Goal: Check status: Check status

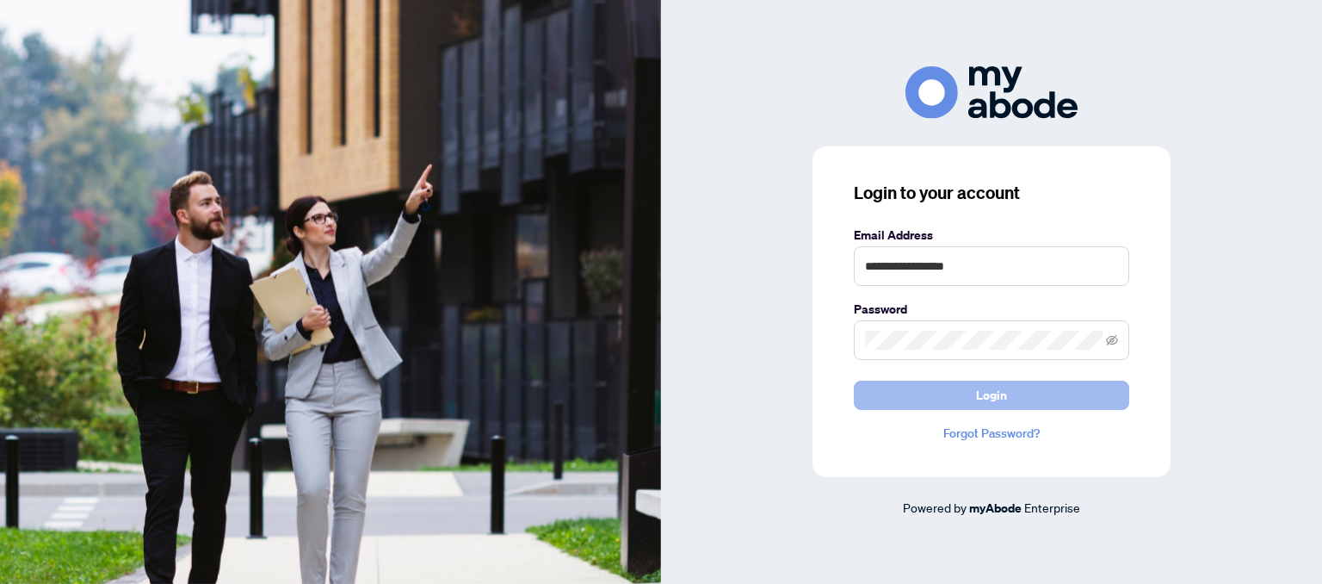
click at [949, 391] on button "Login" at bounding box center [991, 394] width 275 height 29
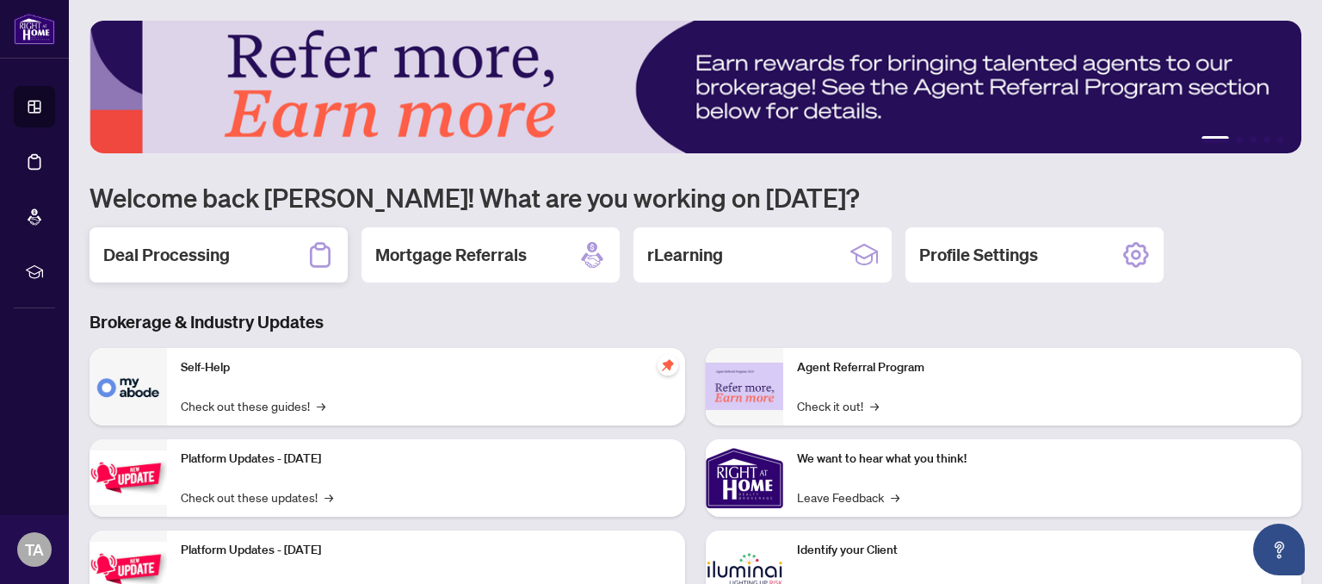
click at [166, 252] on h2 "Deal Processing" at bounding box center [166, 255] width 127 height 24
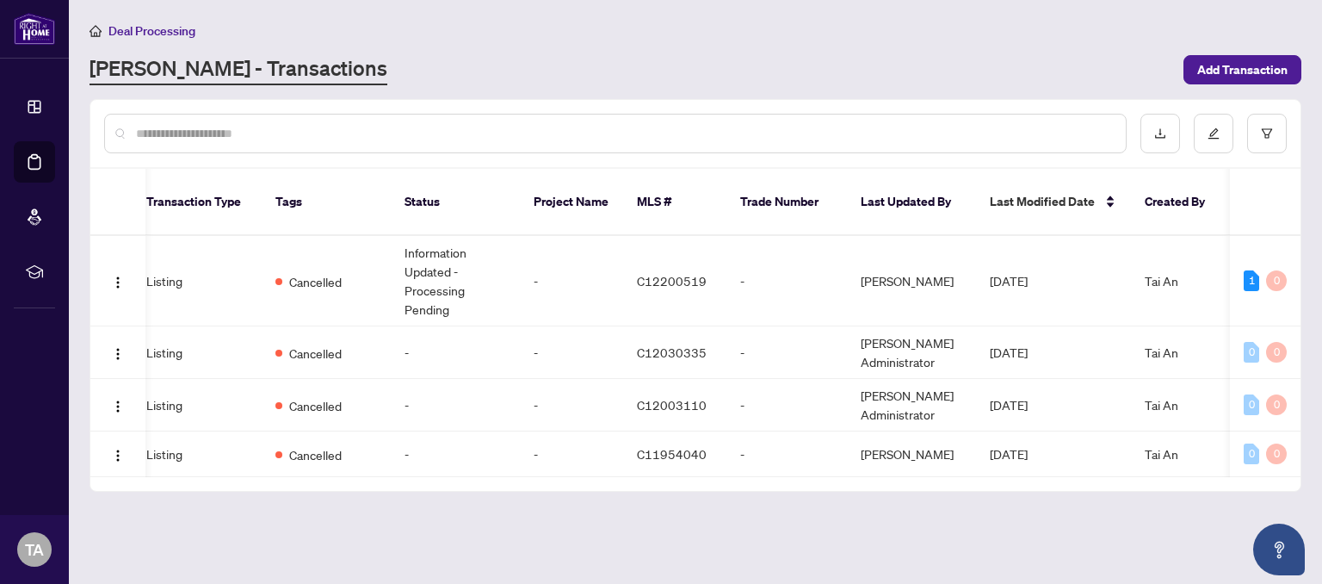
scroll to position [0, 323]
click at [440, 244] on td "Information Updated - Processing Pending" at bounding box center [455, 281] width 129 height 90
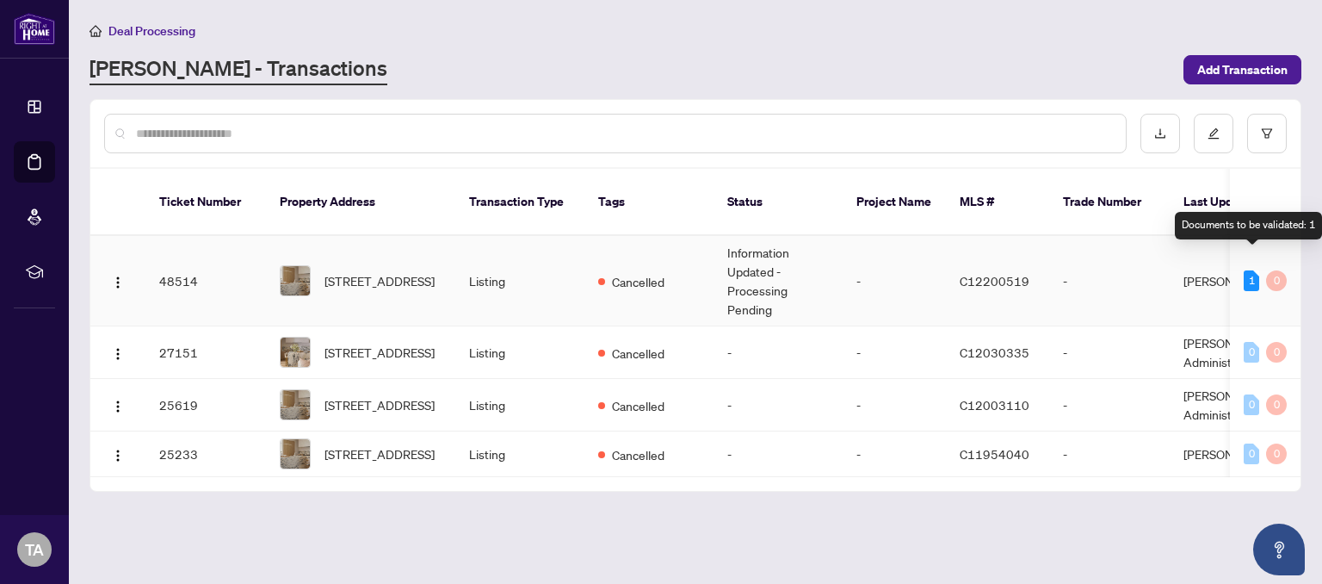
click at [1253, 270] on div "1" at bounding box center [1251, 280] width 15 height 21
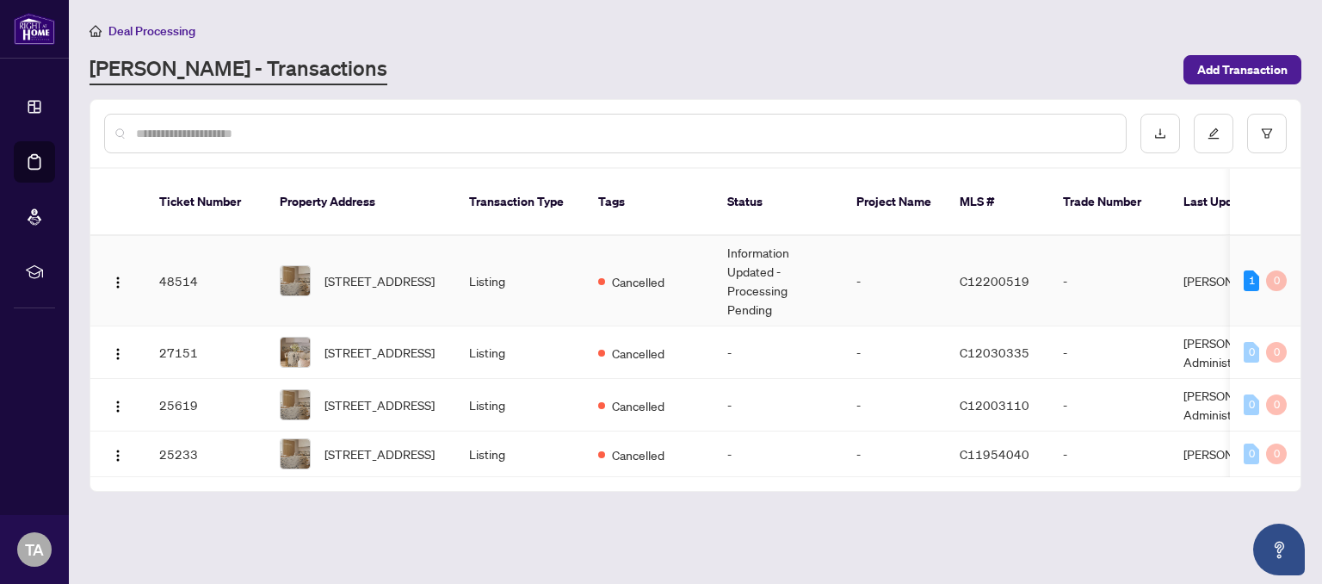
click at [755, 236] on td "Information Updated - Processing Pending" at bounding box center [778, 281] width 129 height 90
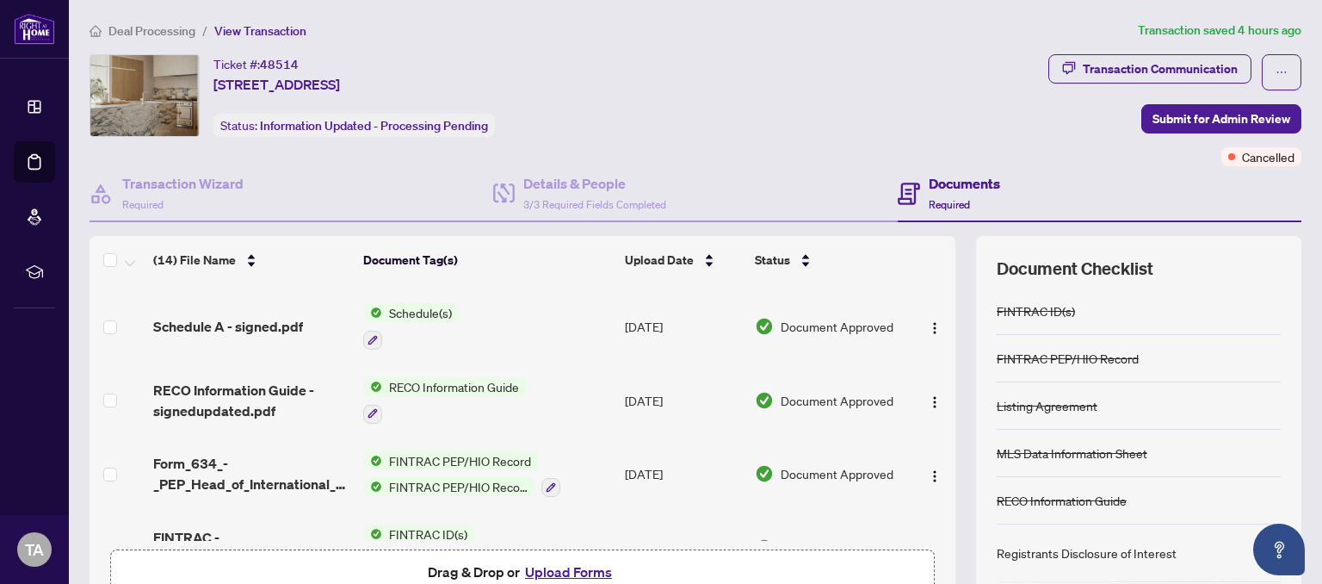
scroll to position [95, 0]
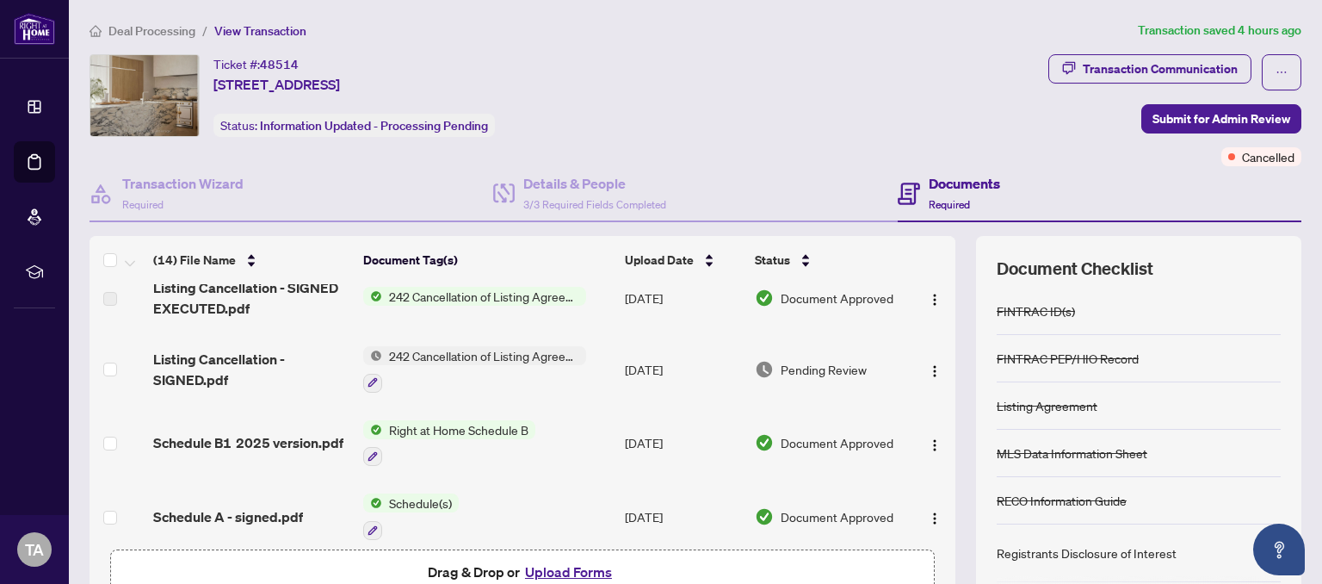
click at [514, 356] on span "242 Cancellation of Listing Agreement - Authority to Offer for Sale" at bounding box center [484, 355] width 204 height 19
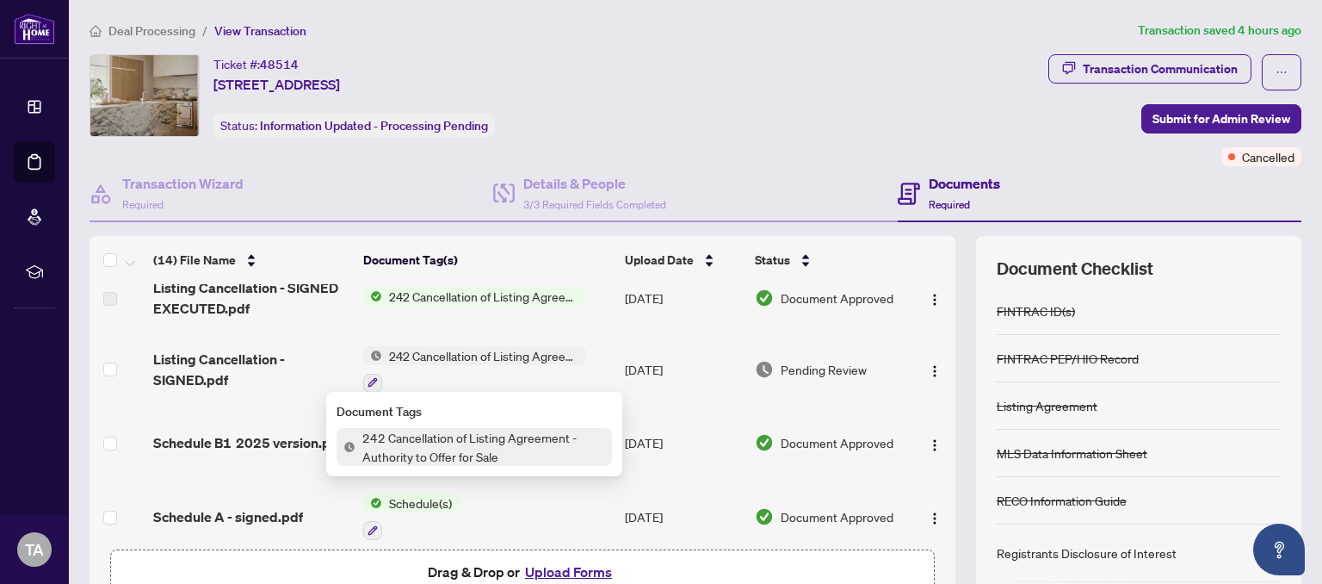
click at [467, 448] on span "242 Cancellation of Listing Agreement - Authority to Offer for Sale" at bounding box center [483, 447] width 256 height 38
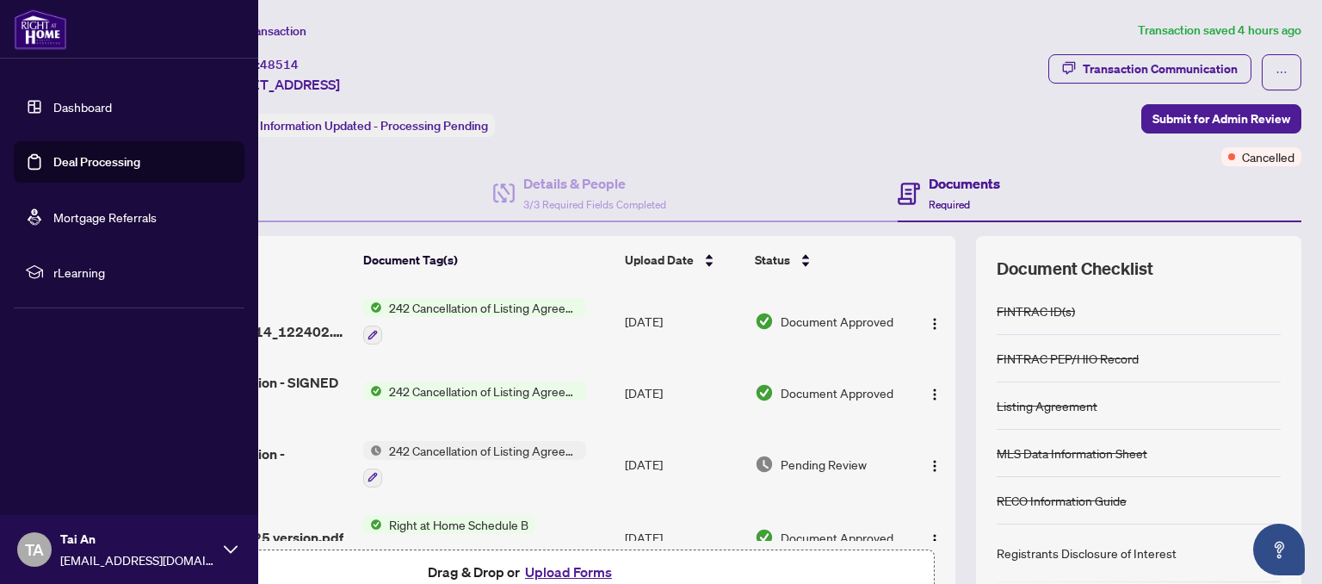
click at [78, 108] on link "Dashboard" at bounding box center [82, 106] width 59 height 15
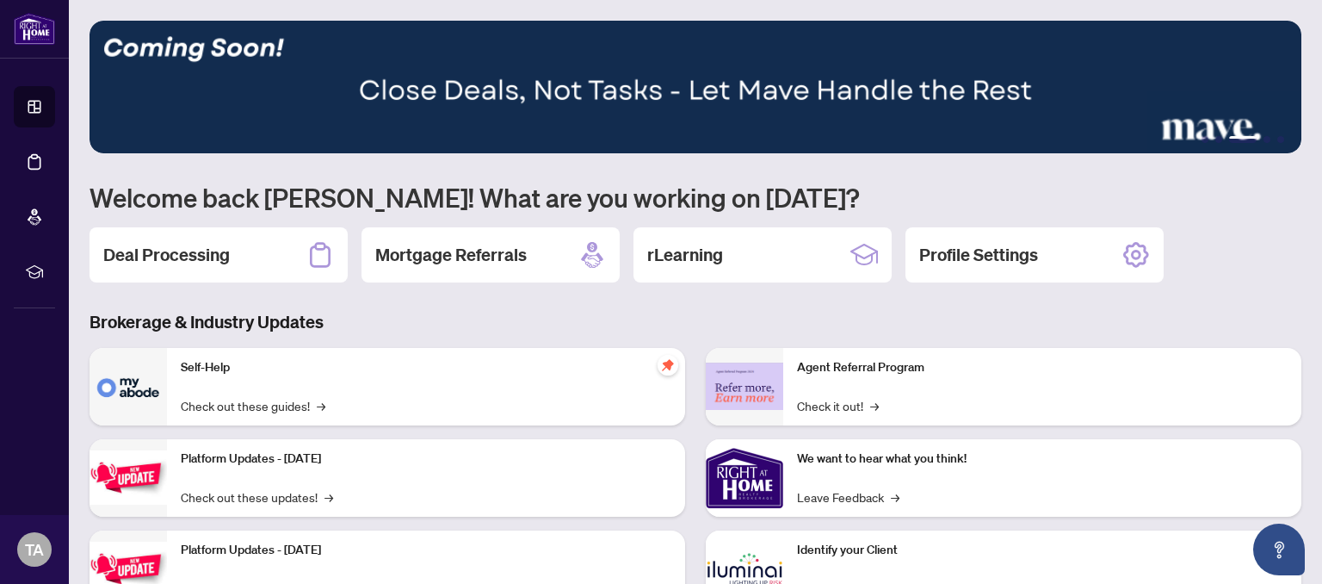
drag, startPoint x: 592, startPoint y: 535, endPoint x: 625, endPoint y: 490, distance: 56.1
click at [625, 490] on div "Self-Help Check out these guides! → Platform Updates - [DATE] Check out these u…" at bounding box center [387, 530] width 616 height 365
